Goal: Information Seeking & Learning: Learn about a topic

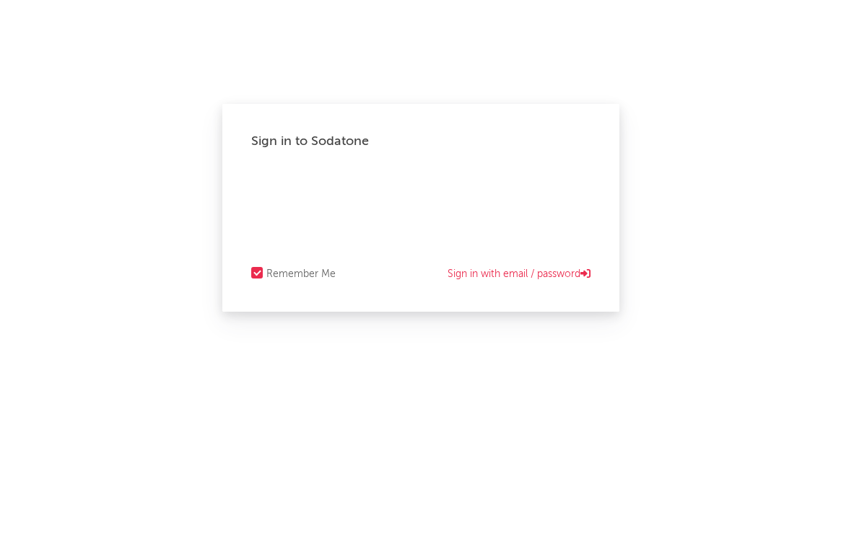
select select "recorded_music"
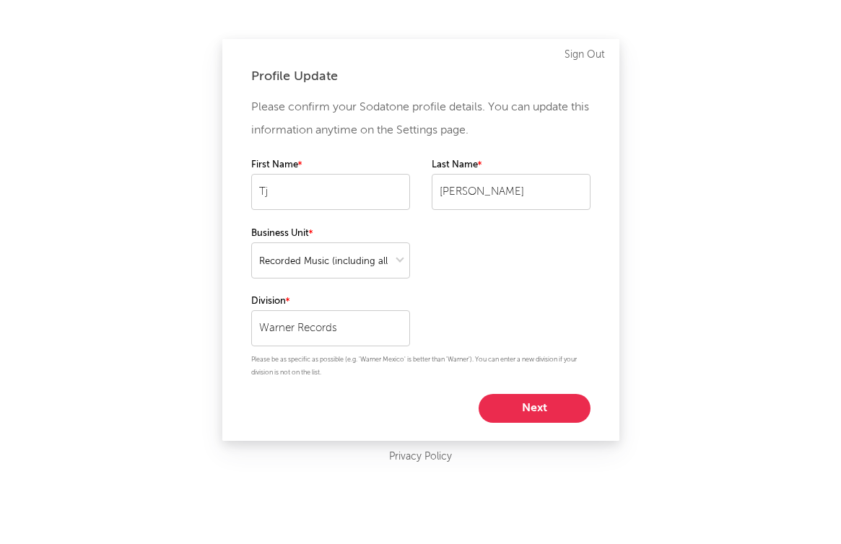
click at [518, 411] on button "Next" at bounding box center [535, 408] width 112 height 29
select select "marketing"
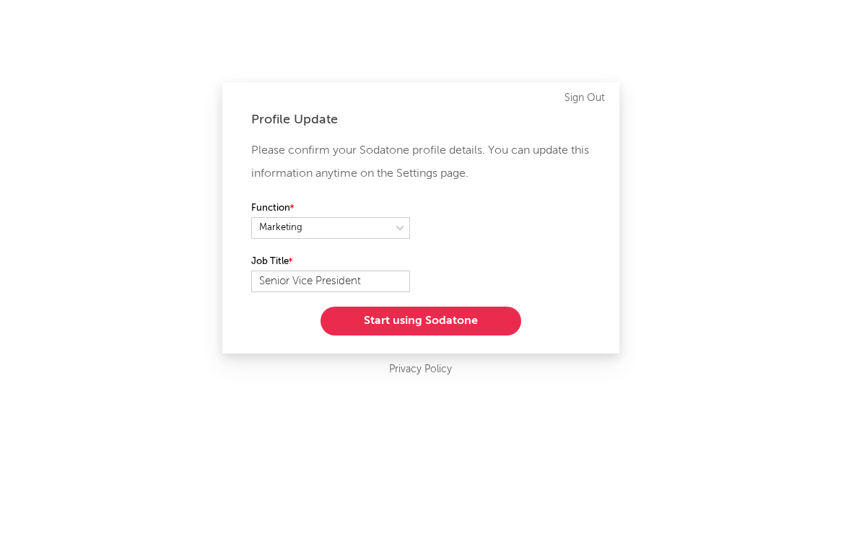
click at [446, 295] on div "Please confirm your Sodatone profile details. You can update this information a…" at bounding box center [420, 237] width 339 height 196
click at [446, 303] on div "Please confirm your Sodatone profile details. You can update this information a…" at bounding box center [420, 237] width 339 height 196
click at [438, 320] on button "Start using Sodatone" at bounding box center [420, 321] width 201 height 29
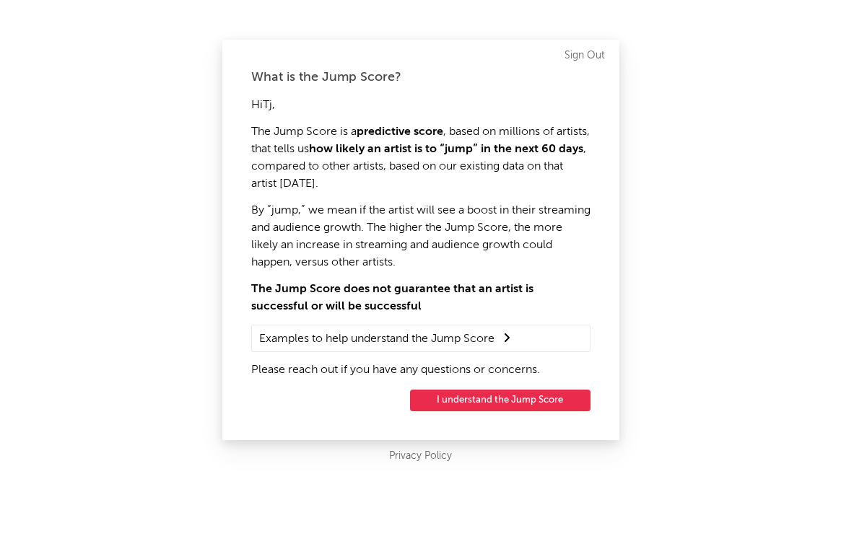
click at [472, 400] on button "I understand the Jump Score" at bounding box center [500, 401] width 180 height 22
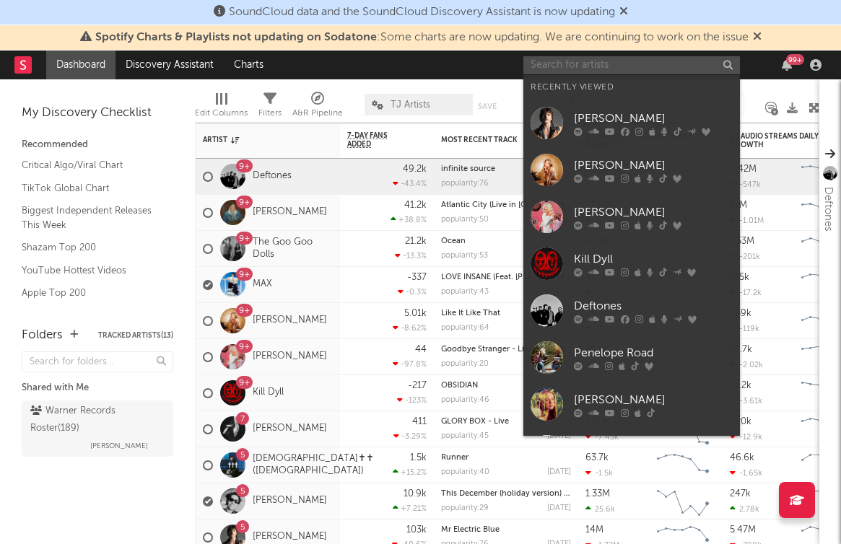
click at [589, 67] on input "text" at bounding box center [631, 65] width 217 height 18
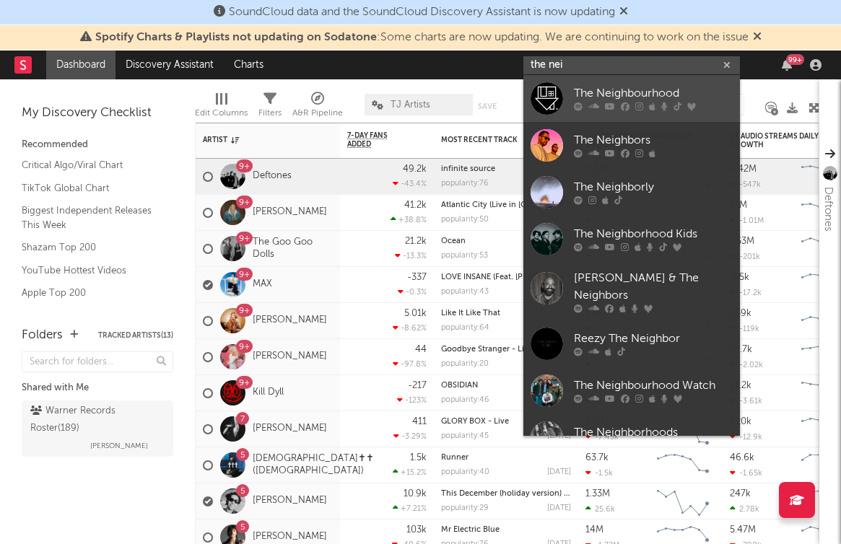
type input "the nei"
click at [601, 92] on div "The Neighbourhood" at bounding box center [653, 93] width 159 height 17
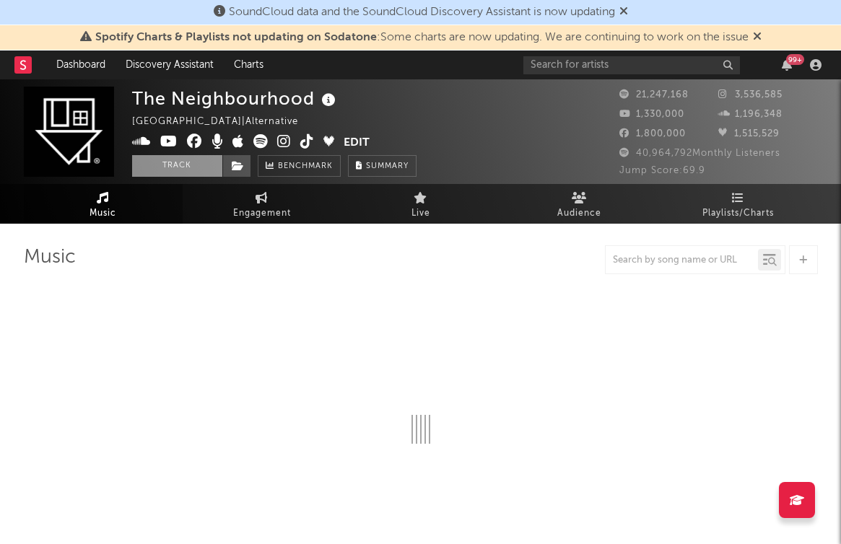
click at [184, 156] on button "Track" at bounding box center [177, 166] width 90 height 22
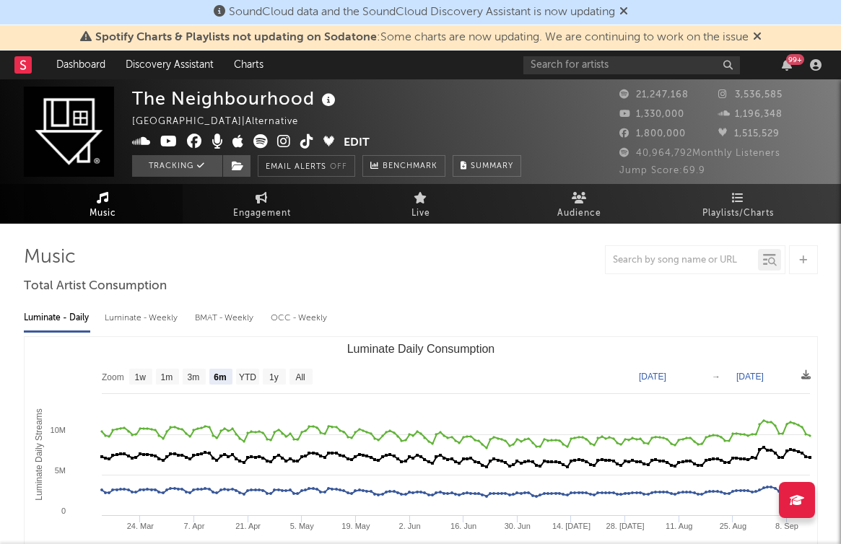
select select "6m"
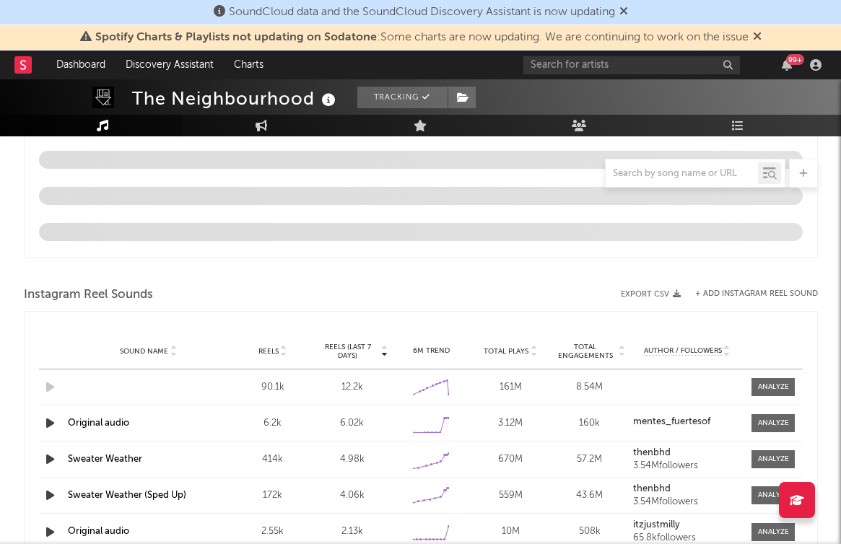
scroll to position [995, 0]
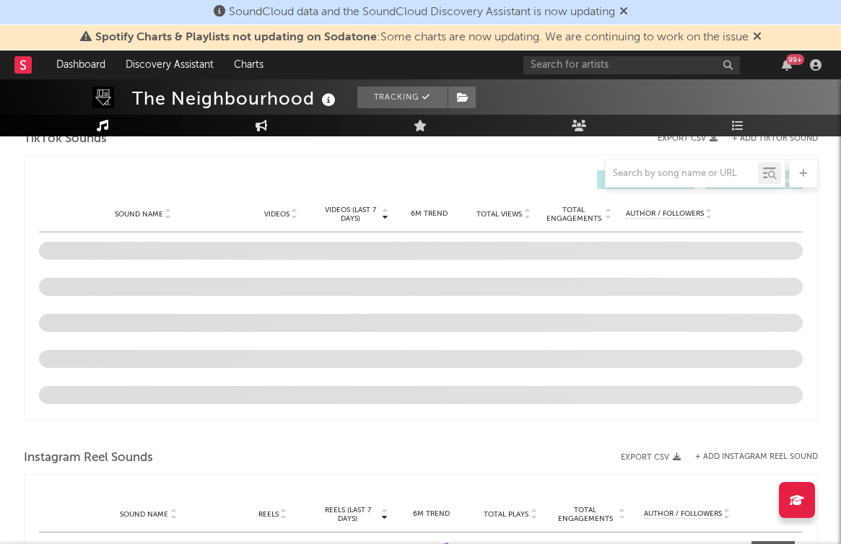
click at [267, 126] on icon at bounding box center [262, 126] width 12 height 12
select select "1w"
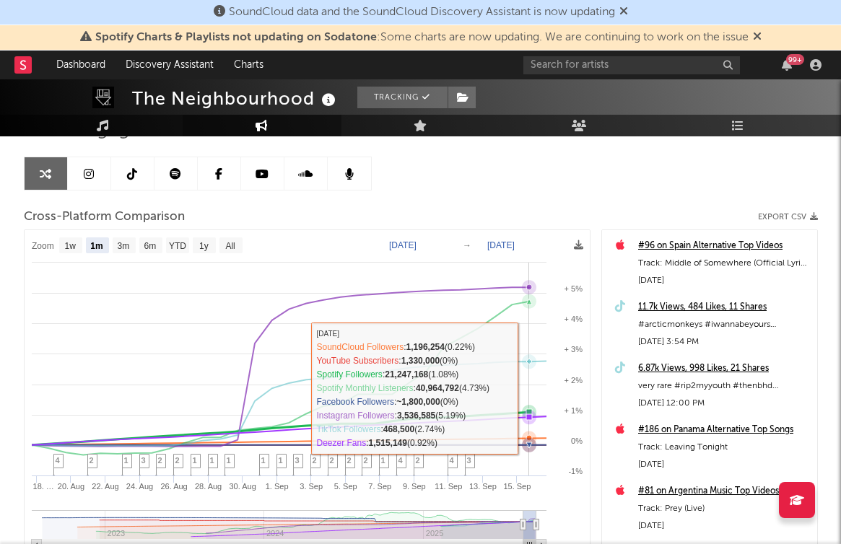
scroll to position [124, 0]
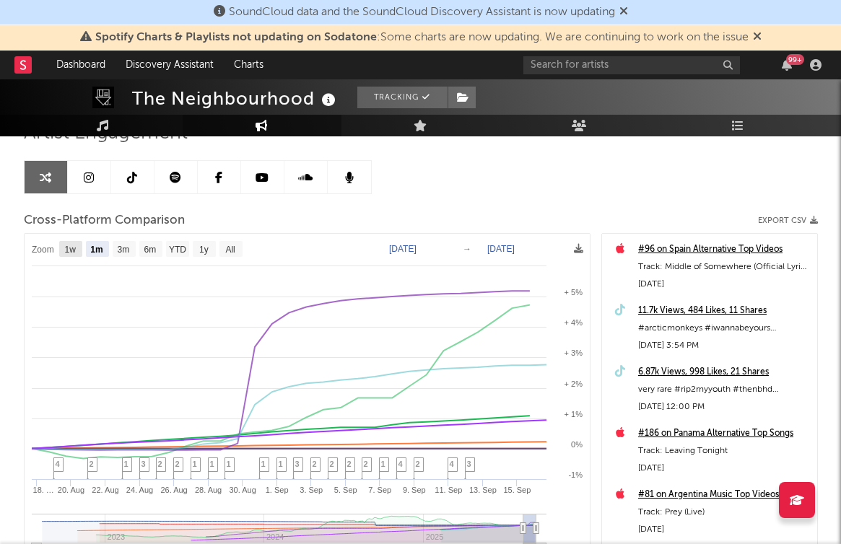
click at [80, 250] on rect at bounding box center [70, 249] width 23 height 16
select select "1w"
type input "2025-09-10"
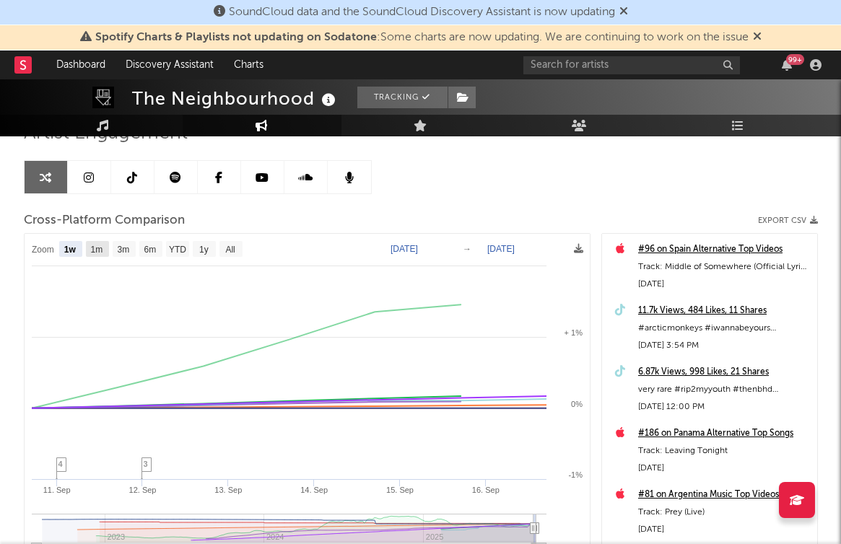
click at [102, 247] on text "1m" at bounding box center [96, 250] width 12 height 10
select select "1m"
type input "2025-08-16"
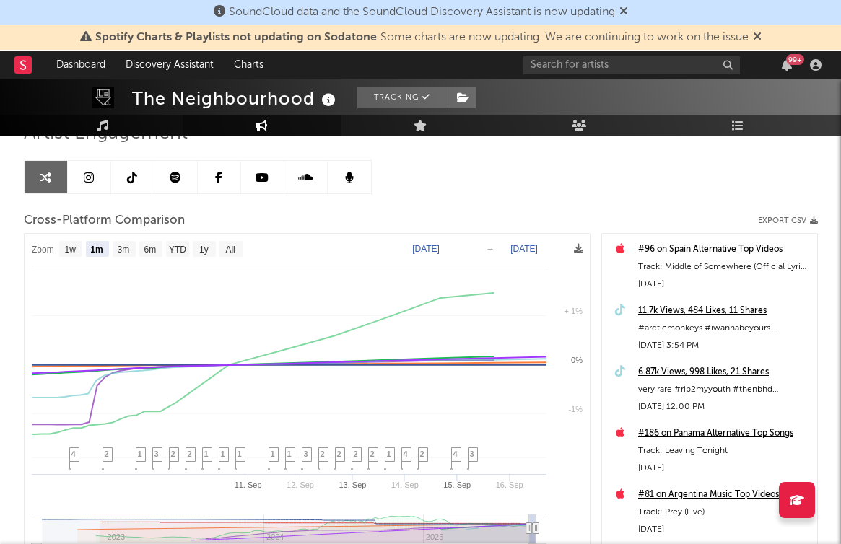
select select "1m"
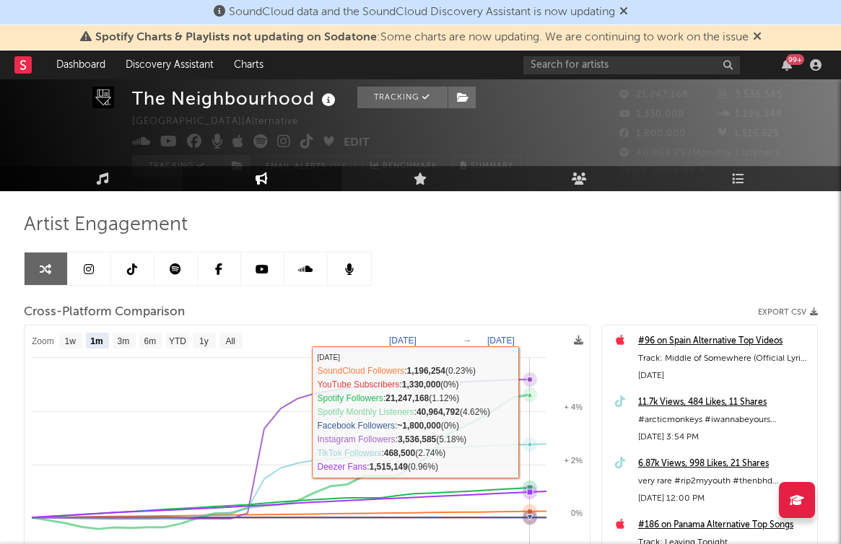
scroll to position [30, 0]
